Goal: Task Accomplishment & Management: Complete application form

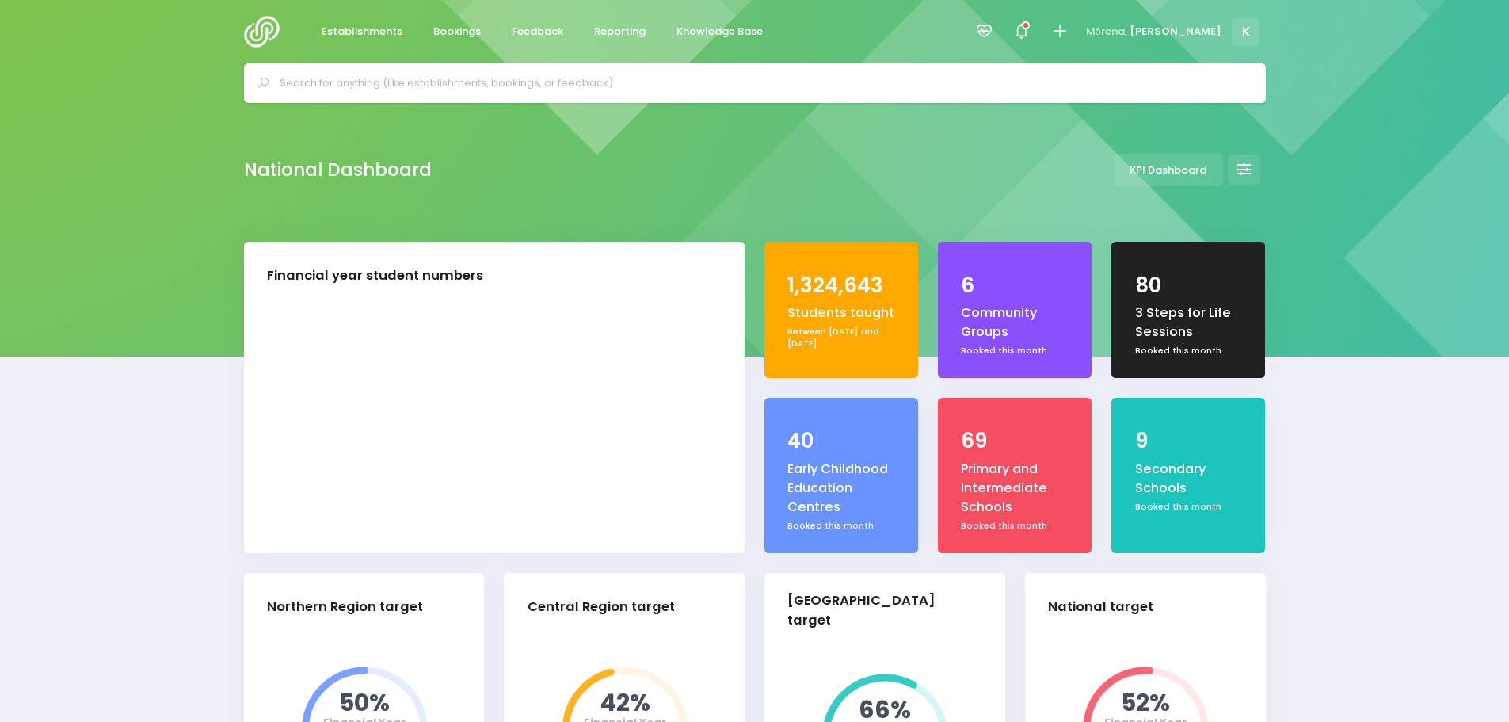
select select "5"
click at [1069, 29] on icon at bounding box center [1059, 31] width 18 height 18
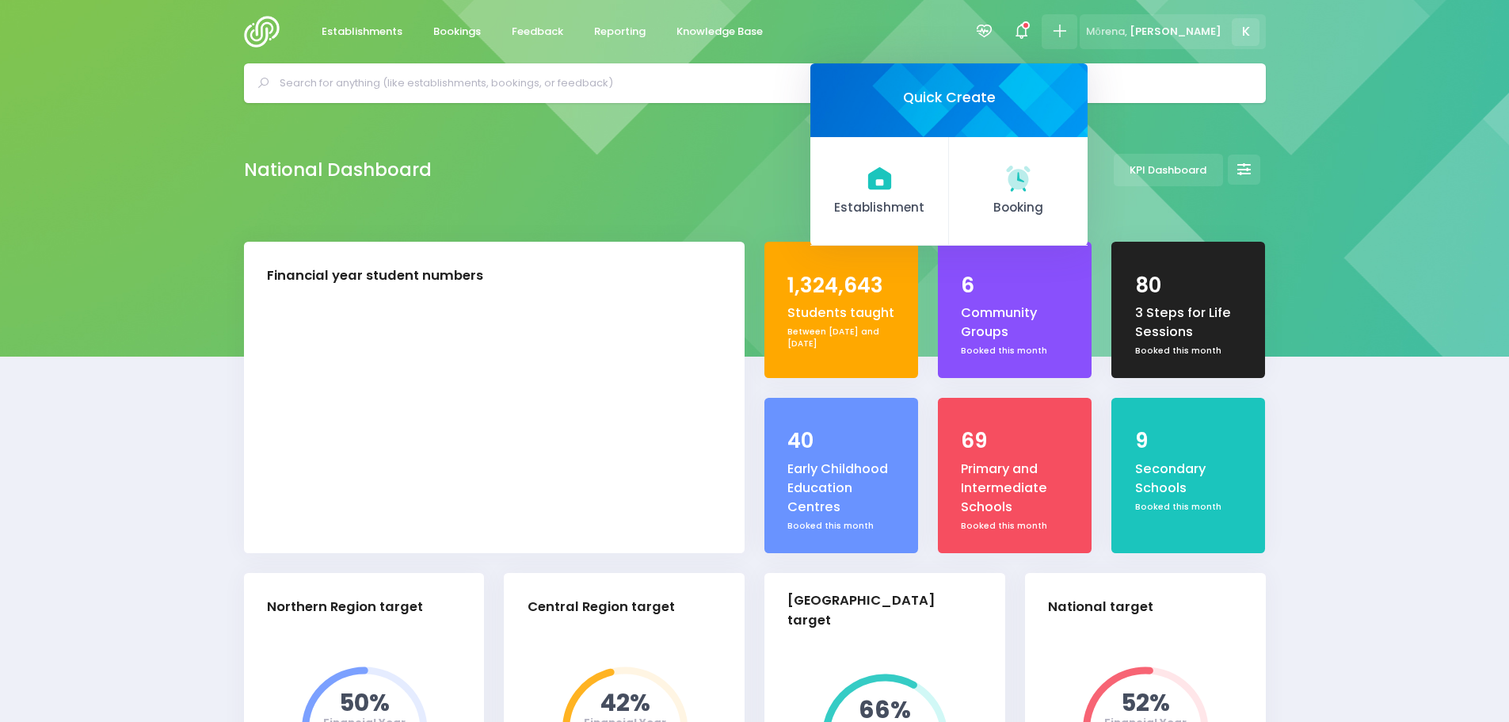
click at [1127, 34] on span "Mōrena," at bounding box center [1106, 32] width 41 height 16
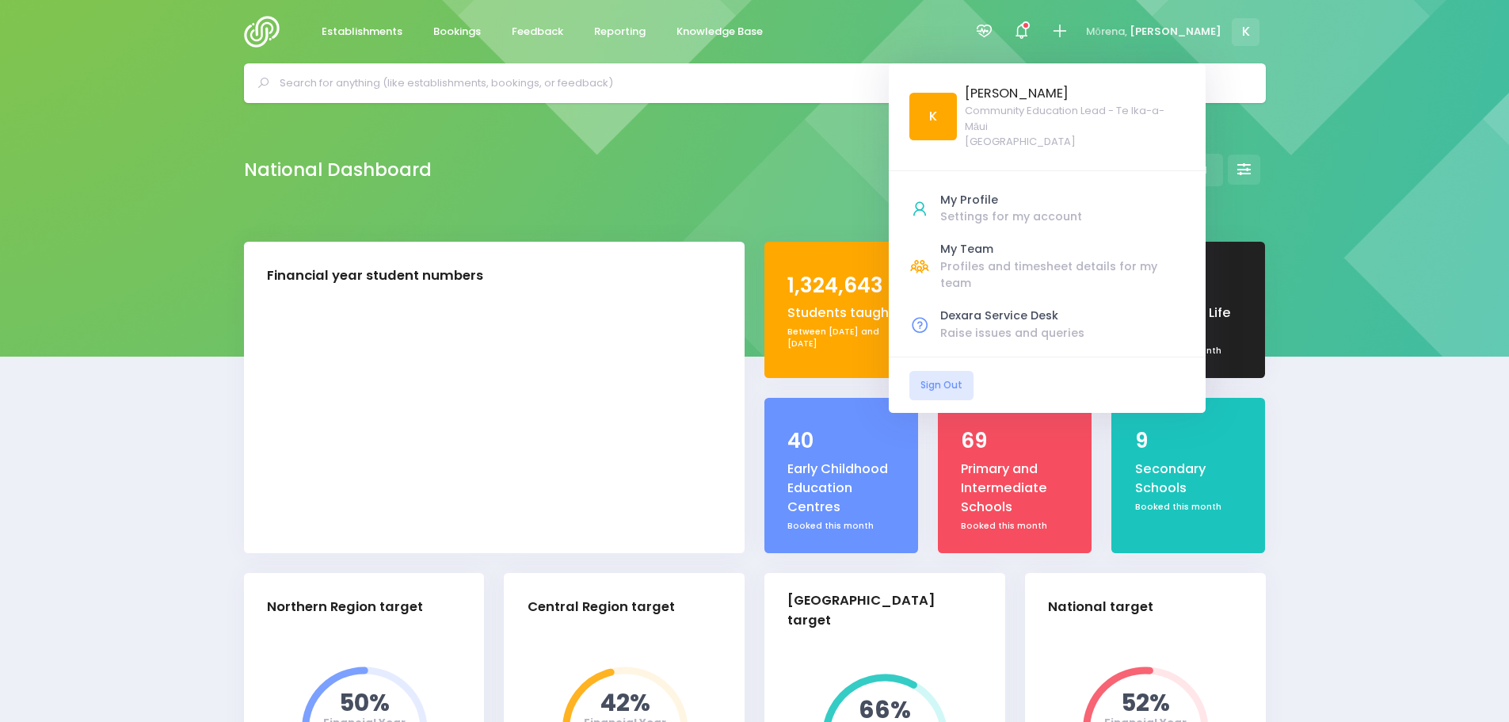
click at [1055, 250] on div "My Team" at bounding box center [1062, 249] width 245 height 17
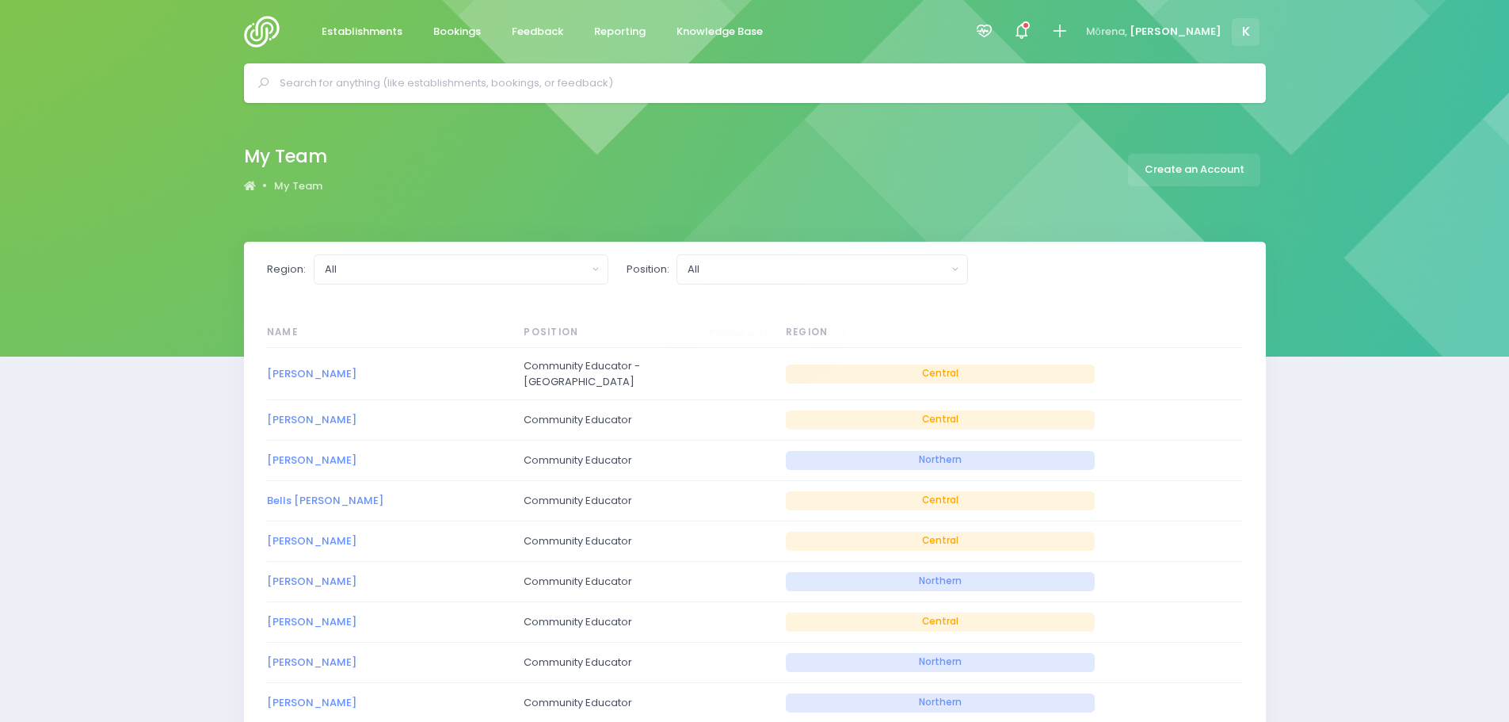
select select "20"
click at [1162, 165] on link "Create an Account" at bounding box center [1194, 170] width 132 height 32
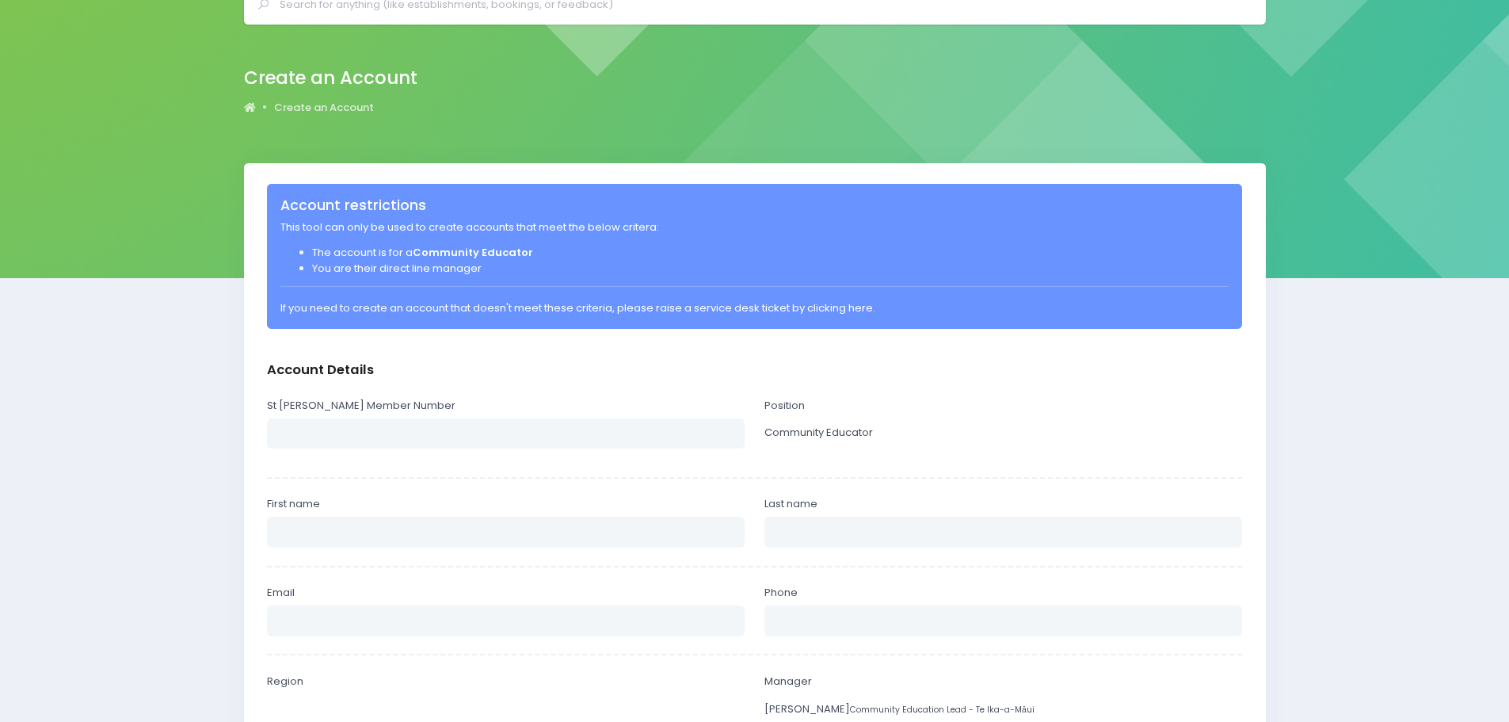
select select
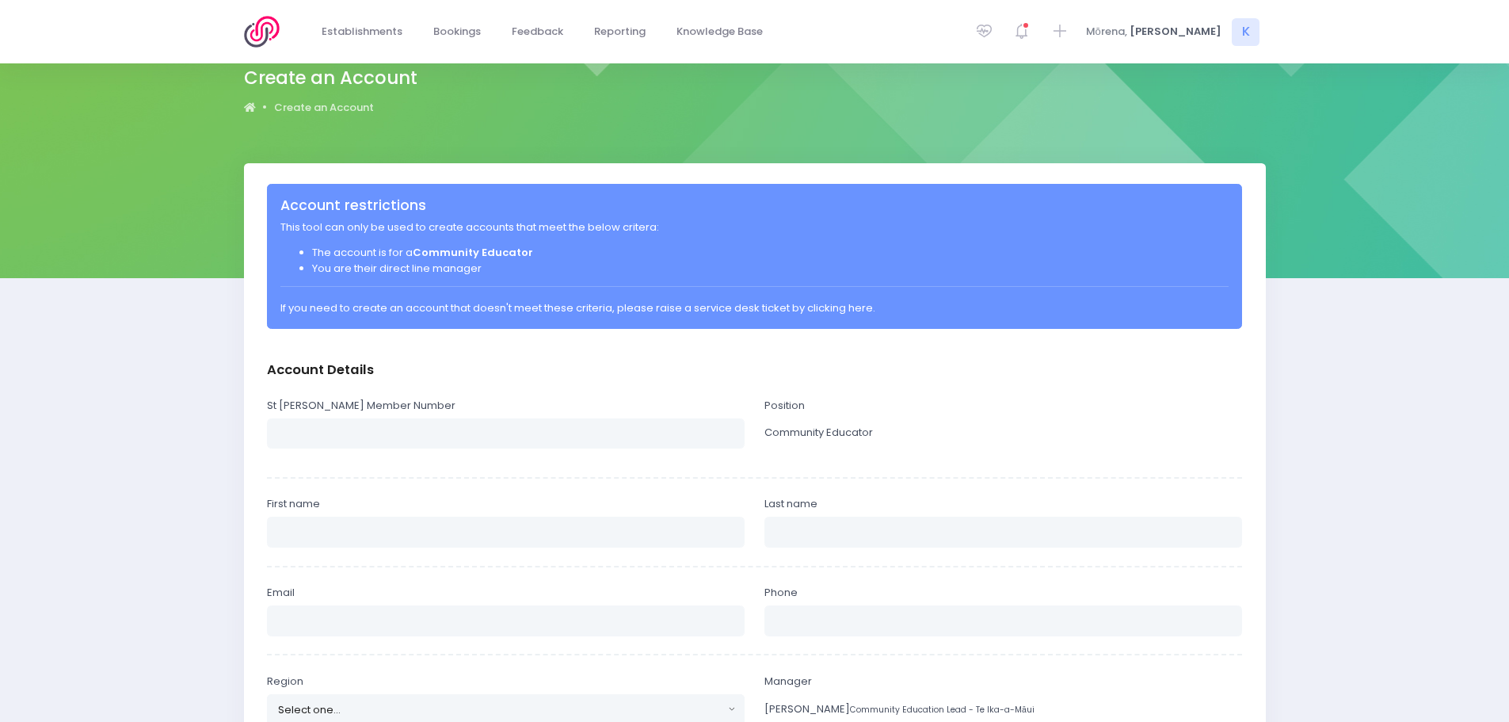
scroll to position [317, 0]
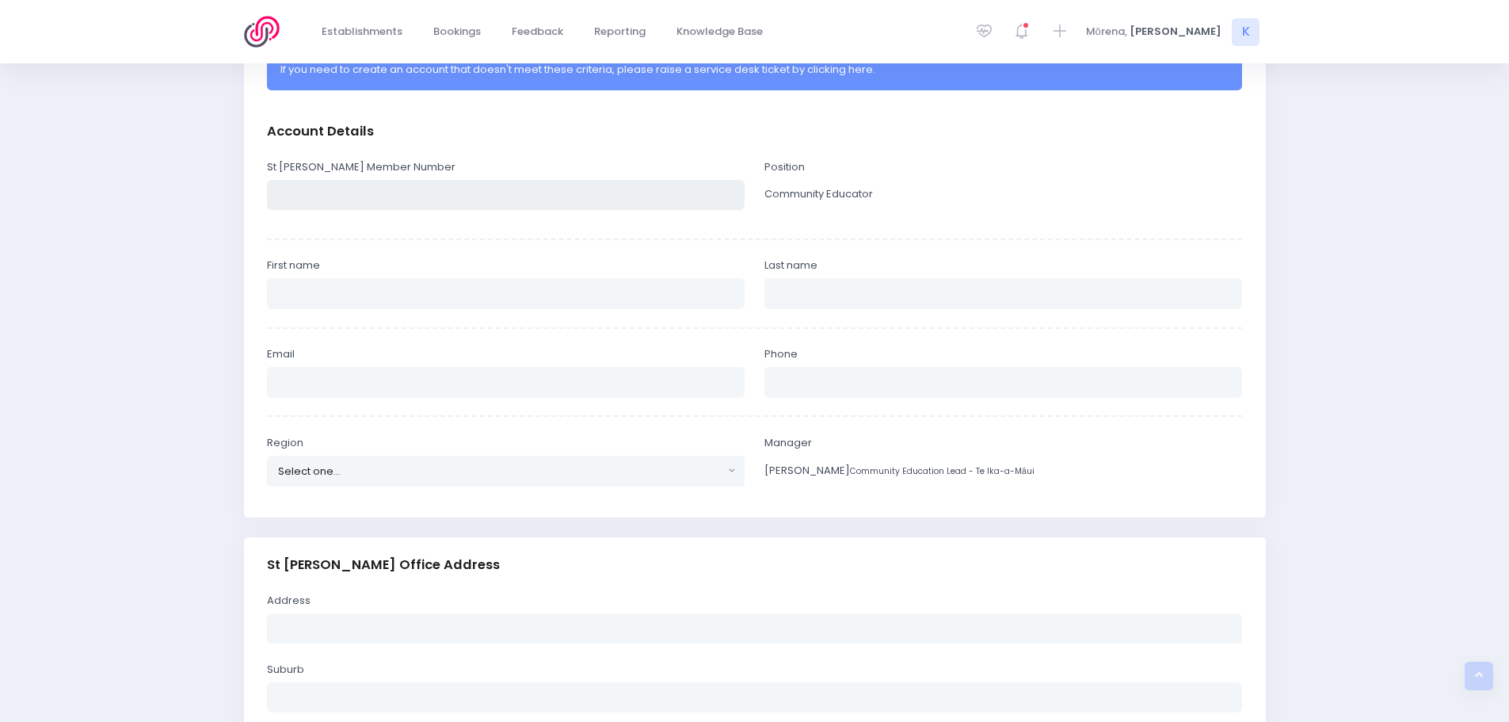
click at [377, 205] on input "text" at bounding box center [506, 195] width 478 height 30
type input "552874"
click at [425, 285] on input "text" at bounding box center [506, 293] width 478 height 30
type input "[PERSON_NAME]"
click at [821, 280] on input "text" at bounding box center [1003, 293] width 478 height 30
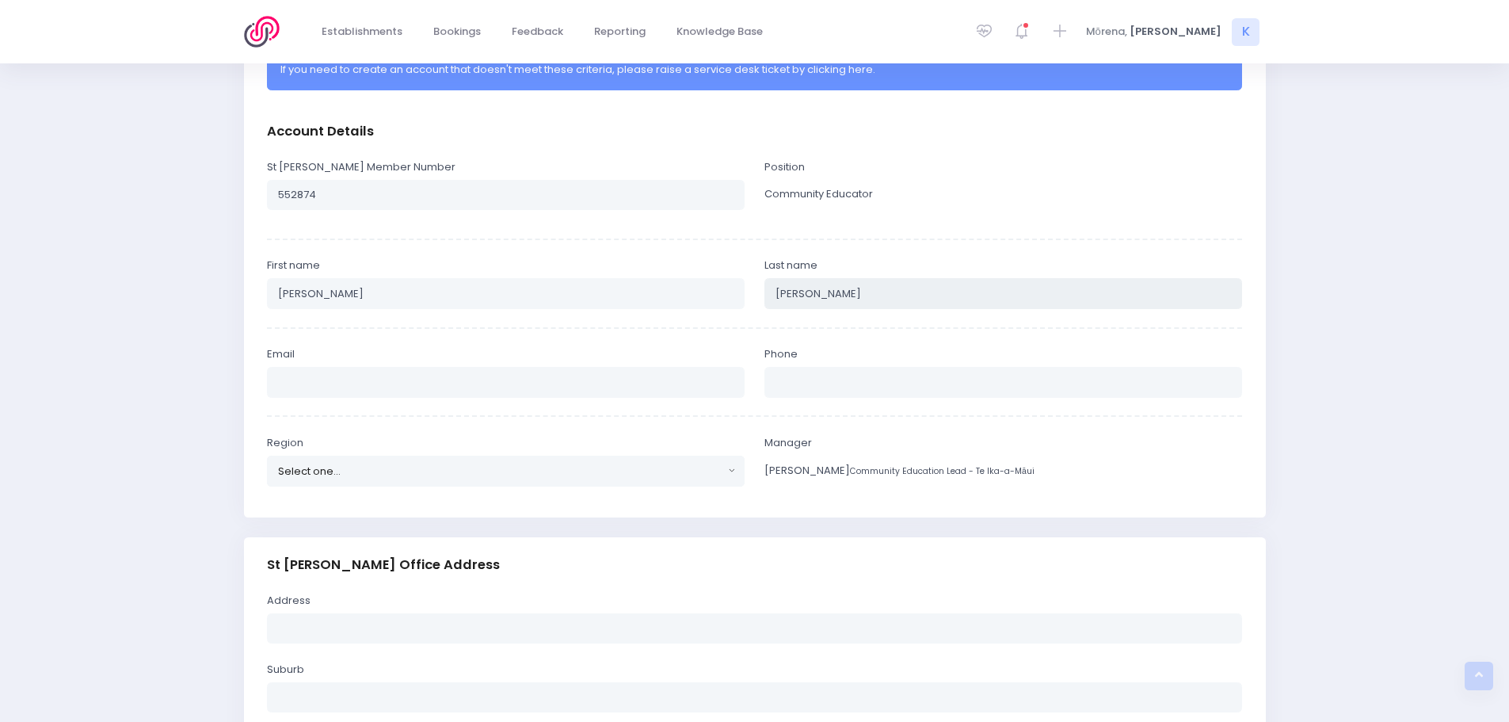
type input "[PERSON_NAME]"
click at [382, 385] on input "email" at bounding box center [506, 382] width 478 height 30
type input "[PERSON_NAME][DOMAIN_NAME][EMAIL_ADDRESS][PERSON_NAME][PERSON_NAME][DOMAIN_NAME]"
click at [784, 384] on input "text" at bounding box center [1003, 382] width 478 height 30
type input "0211352556"
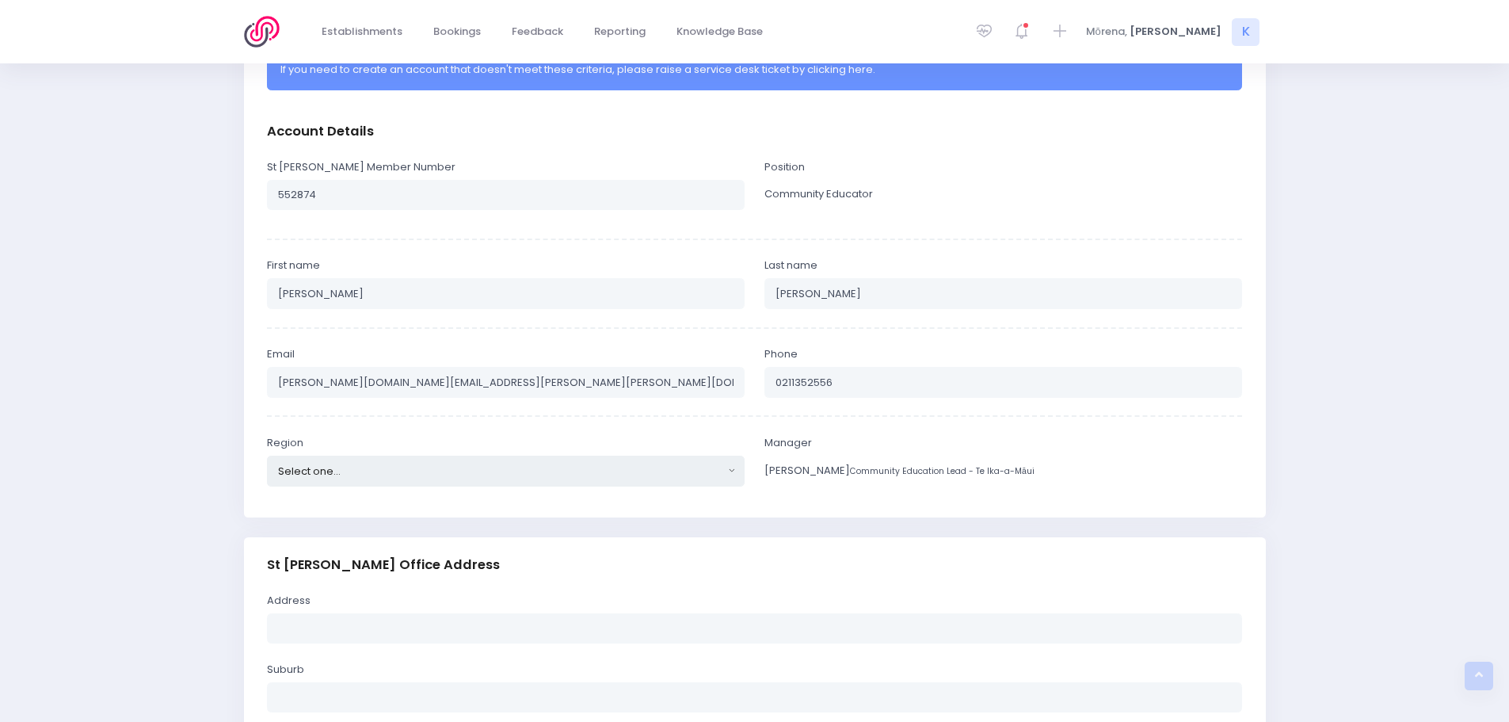
click at [482, 457] on button "Select one..." at bounding box center [506, 470] width 478 height 30
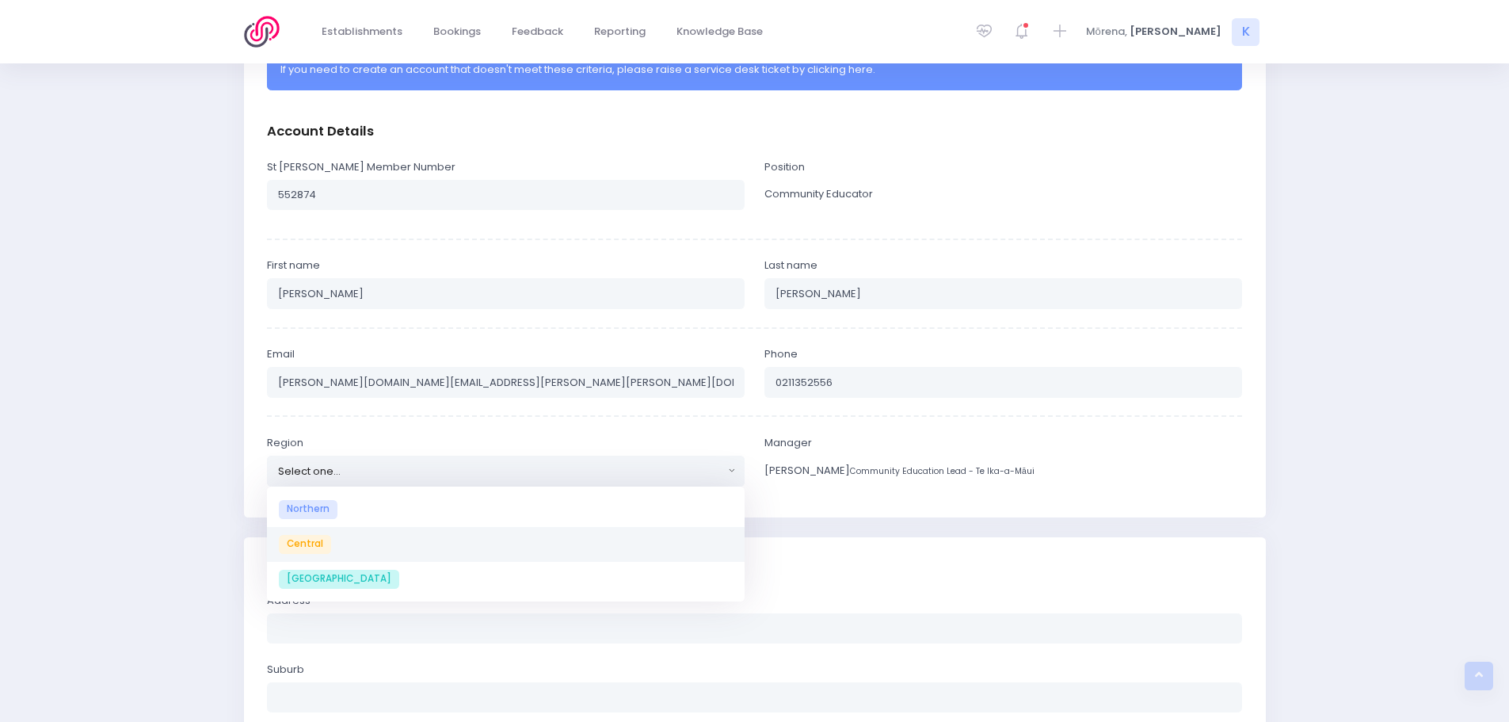
click at [442, 539] on link "Central" at bounding box center [506, 544] width 478 height 35
select select "Central"
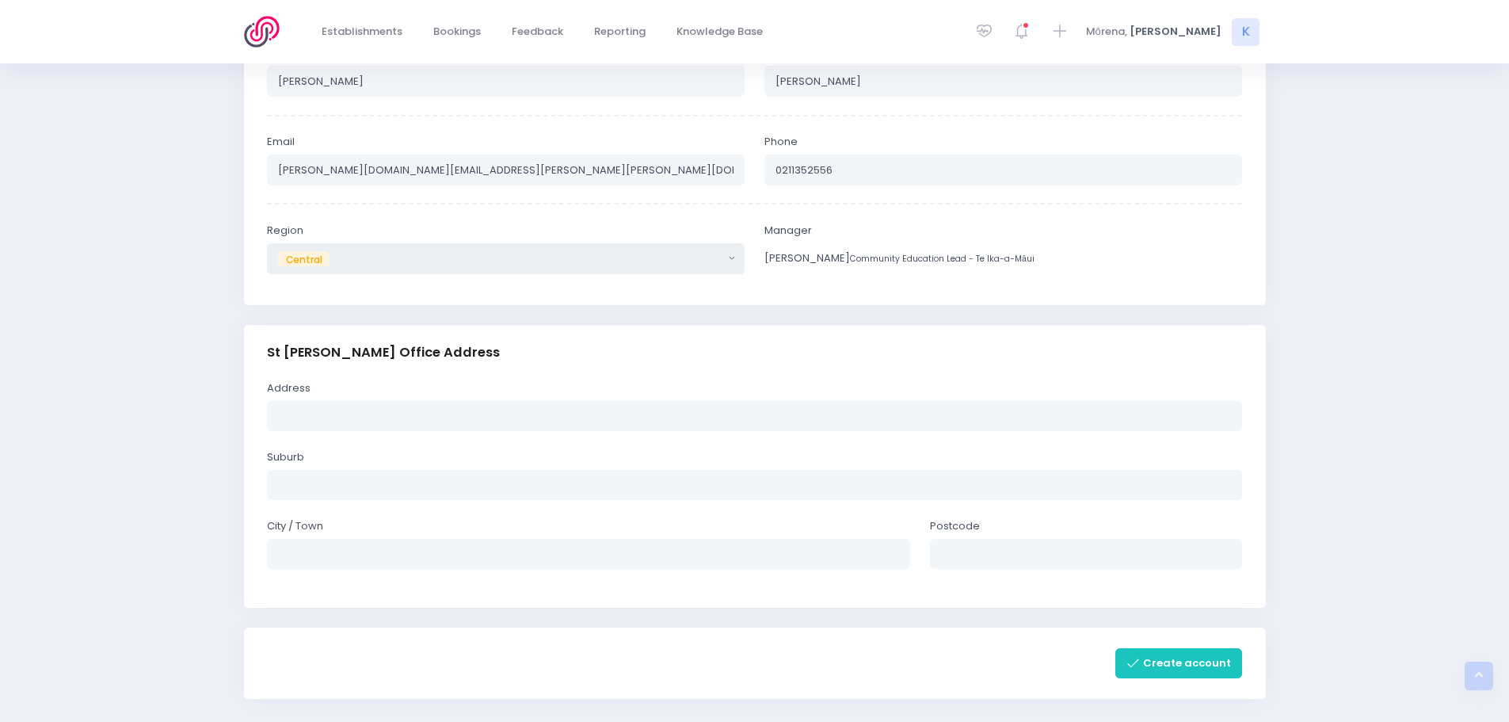
scroll to position [597, 0]
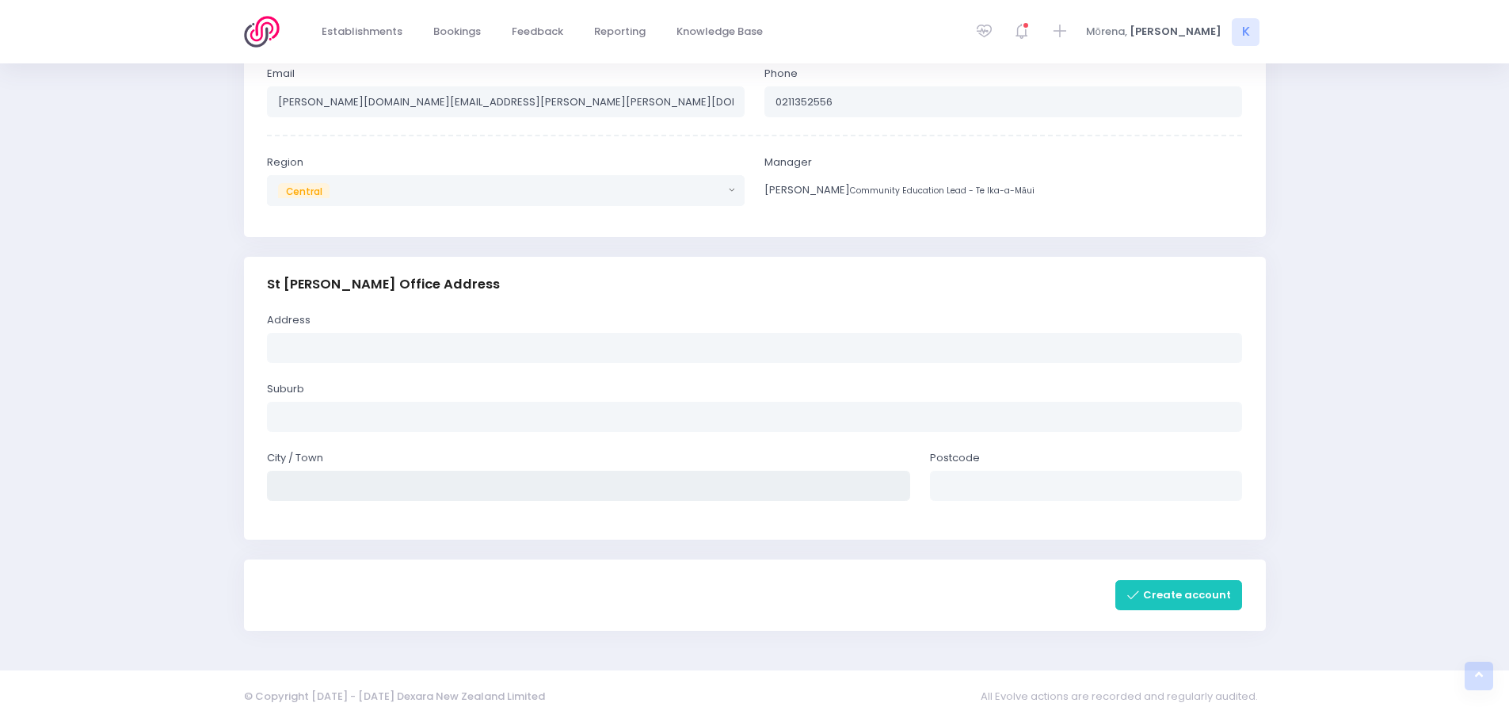
click at [478, 483] on input "text" at bounding box center [589, 486] width 644 height 30
type input "[GEOGRAPHIC_DATA]"
click at [1166, 601] on button "Create account" at bounding box center [1179, 595] width 128 height 30
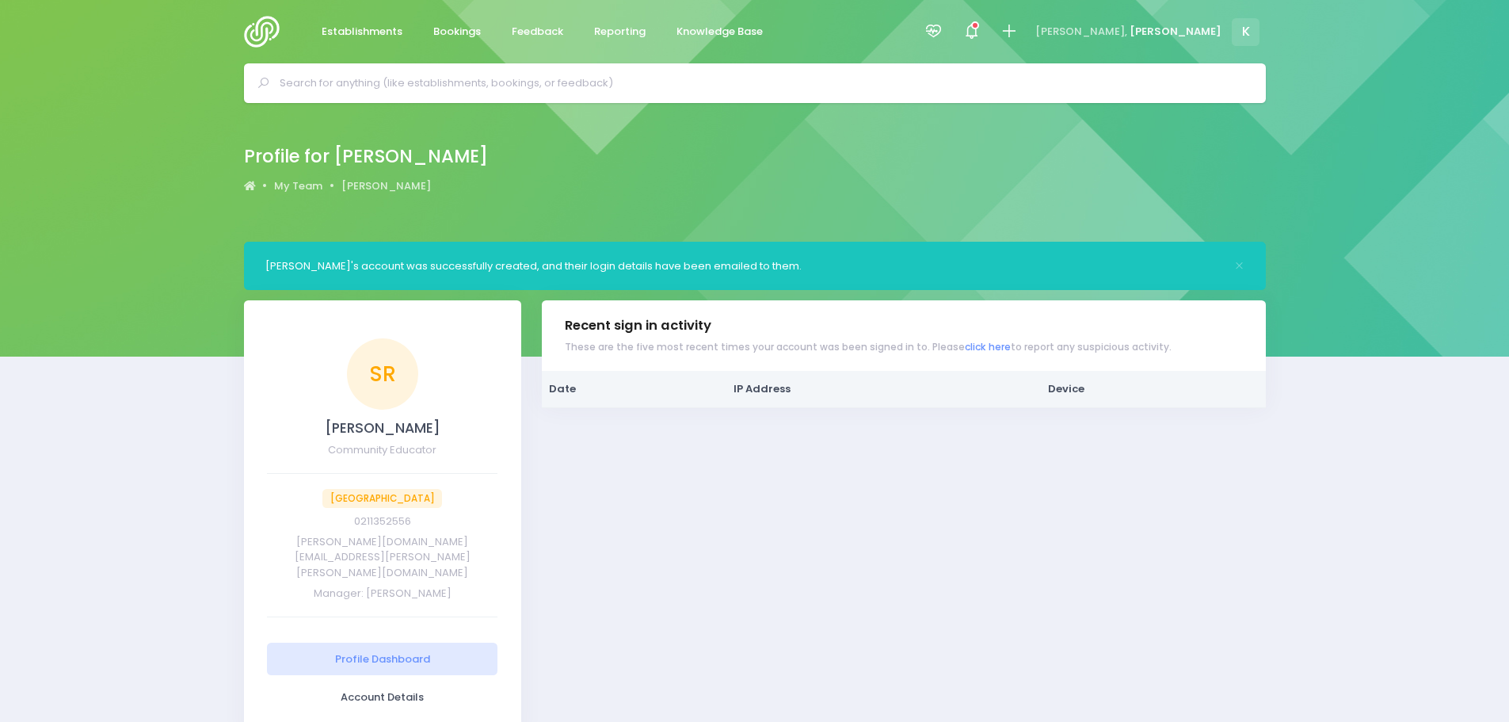
scroll to position [57, 0]
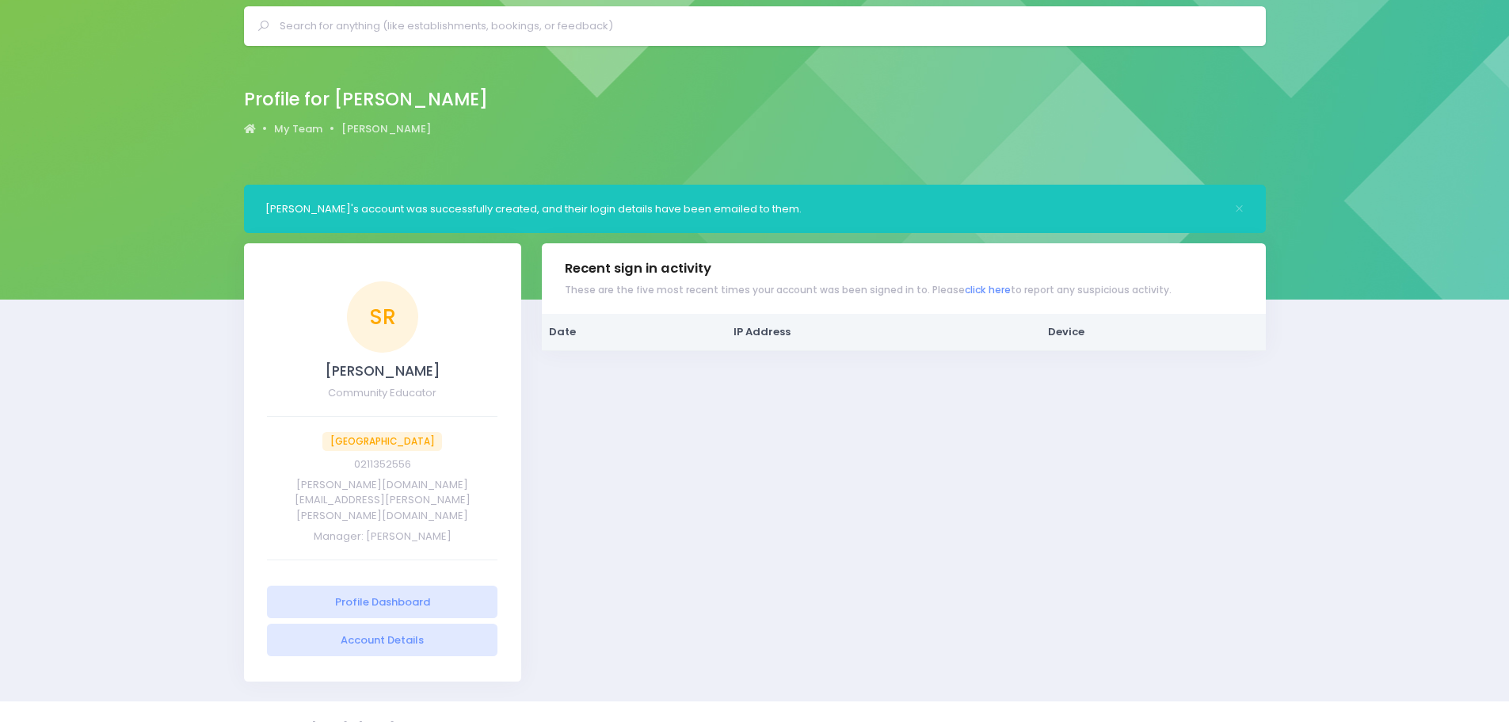
click at [398, 623] on link "Account Details" at bounding box center [382, 639] width 231 height 32
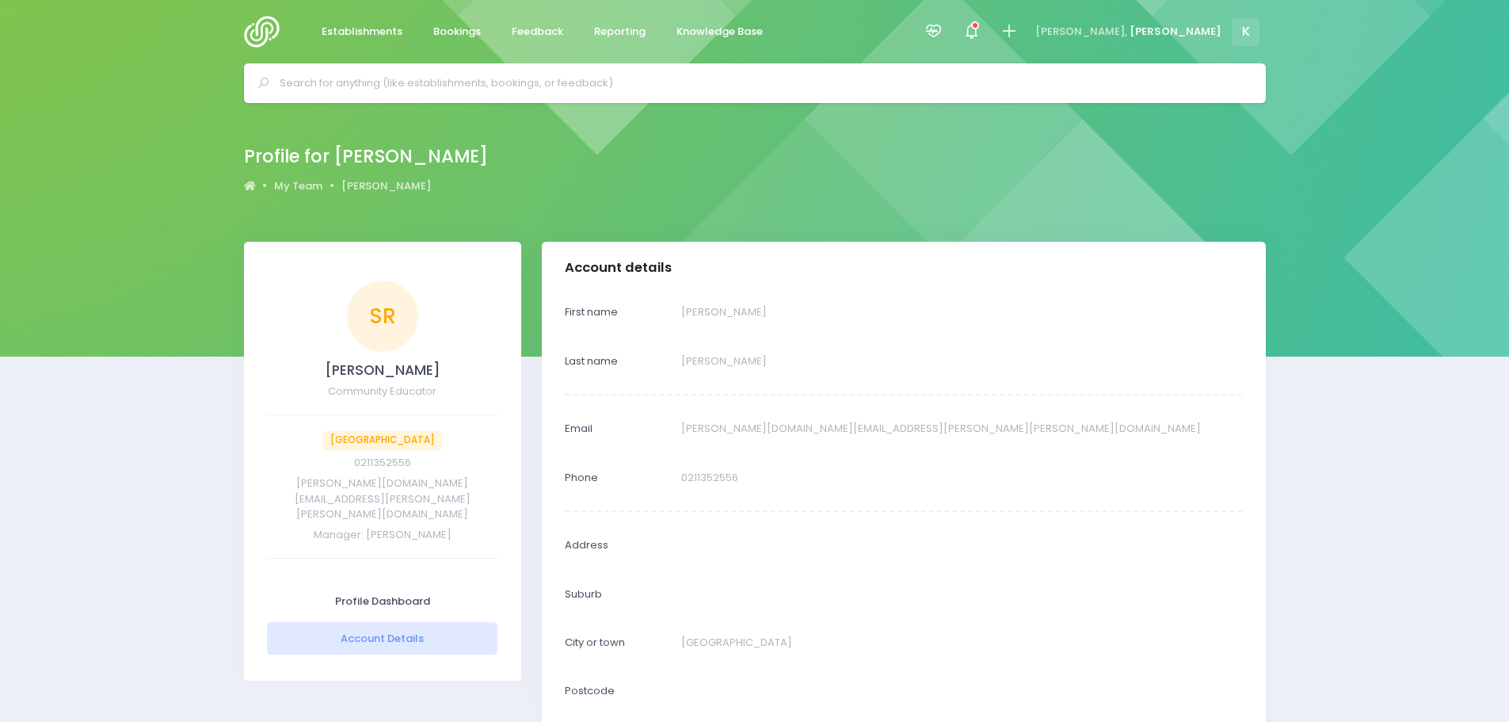
click at [846, 199] on div "Profile for [PERSON_NAME] My Team [PERSON_NAME]" at bounding box center [754, 172] width 1509 height 139
